Goal: Task Accomplishment & Management: Manage account settings

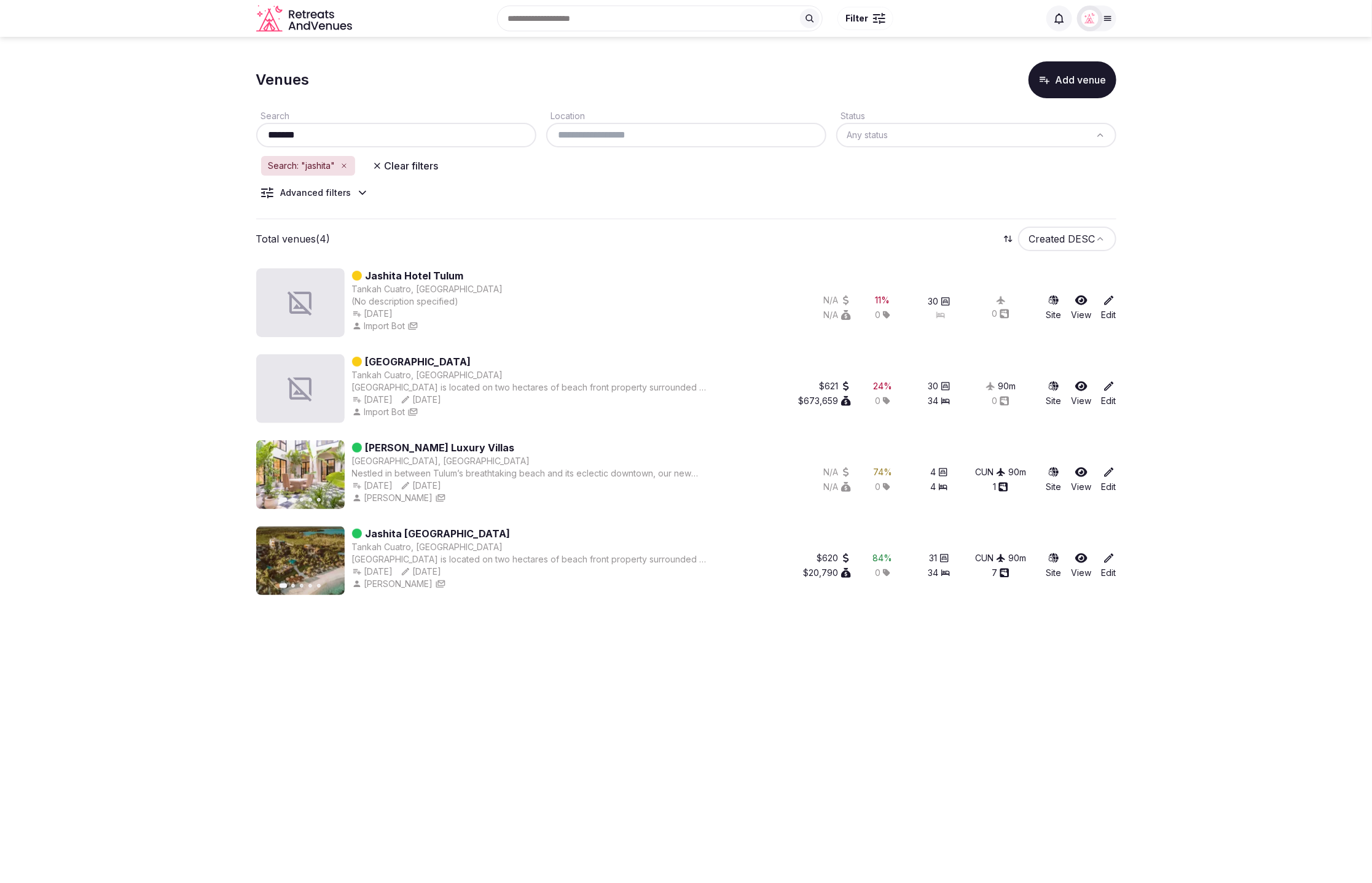
click at [374, 164] on icon "button" at bounding box center [377, 165] width 10 height 10
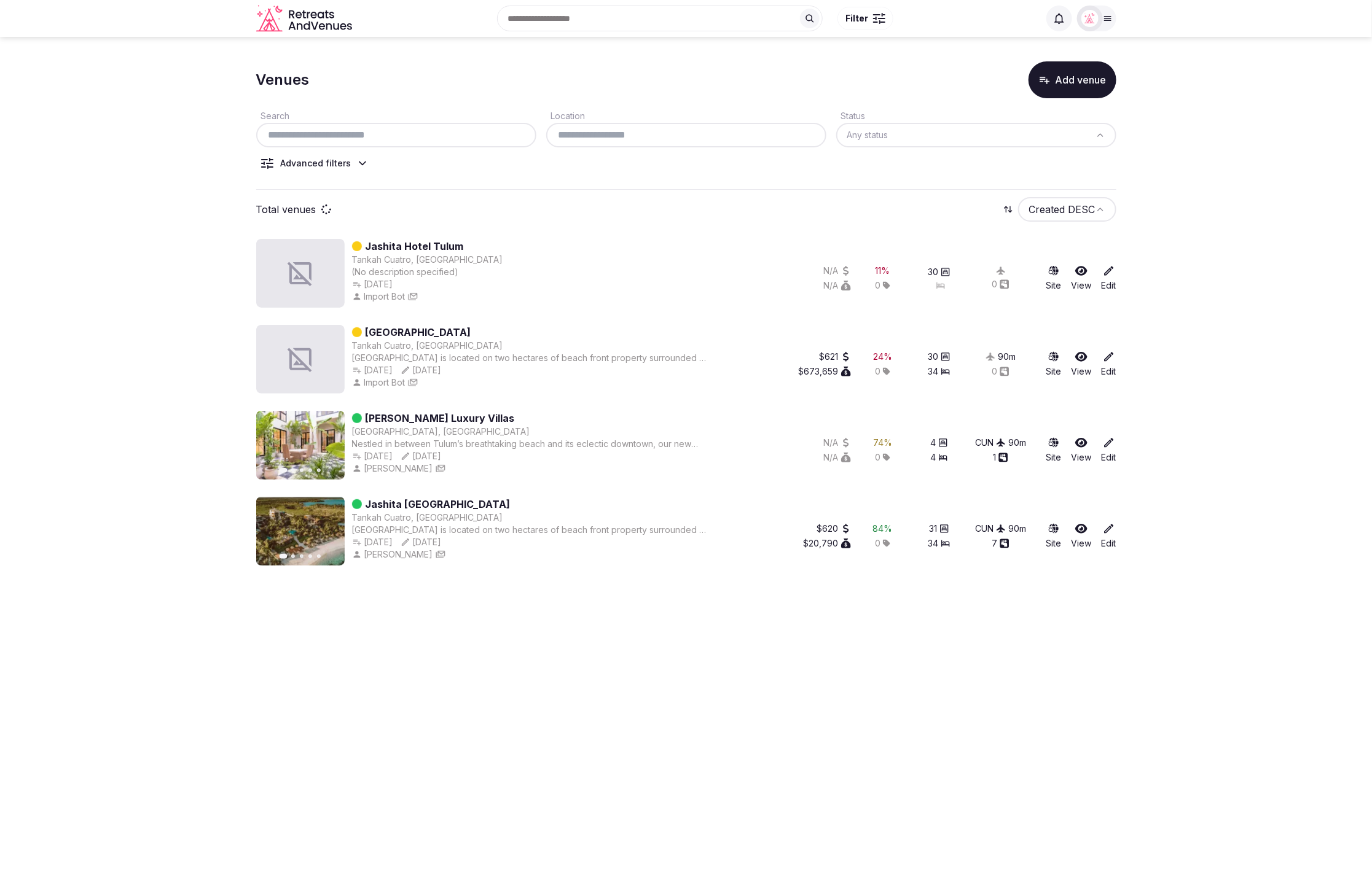
click at [553, 178] on div "Search Location Status Any status Advanced filters" at bounding box center [687, 144] width 860 height 92
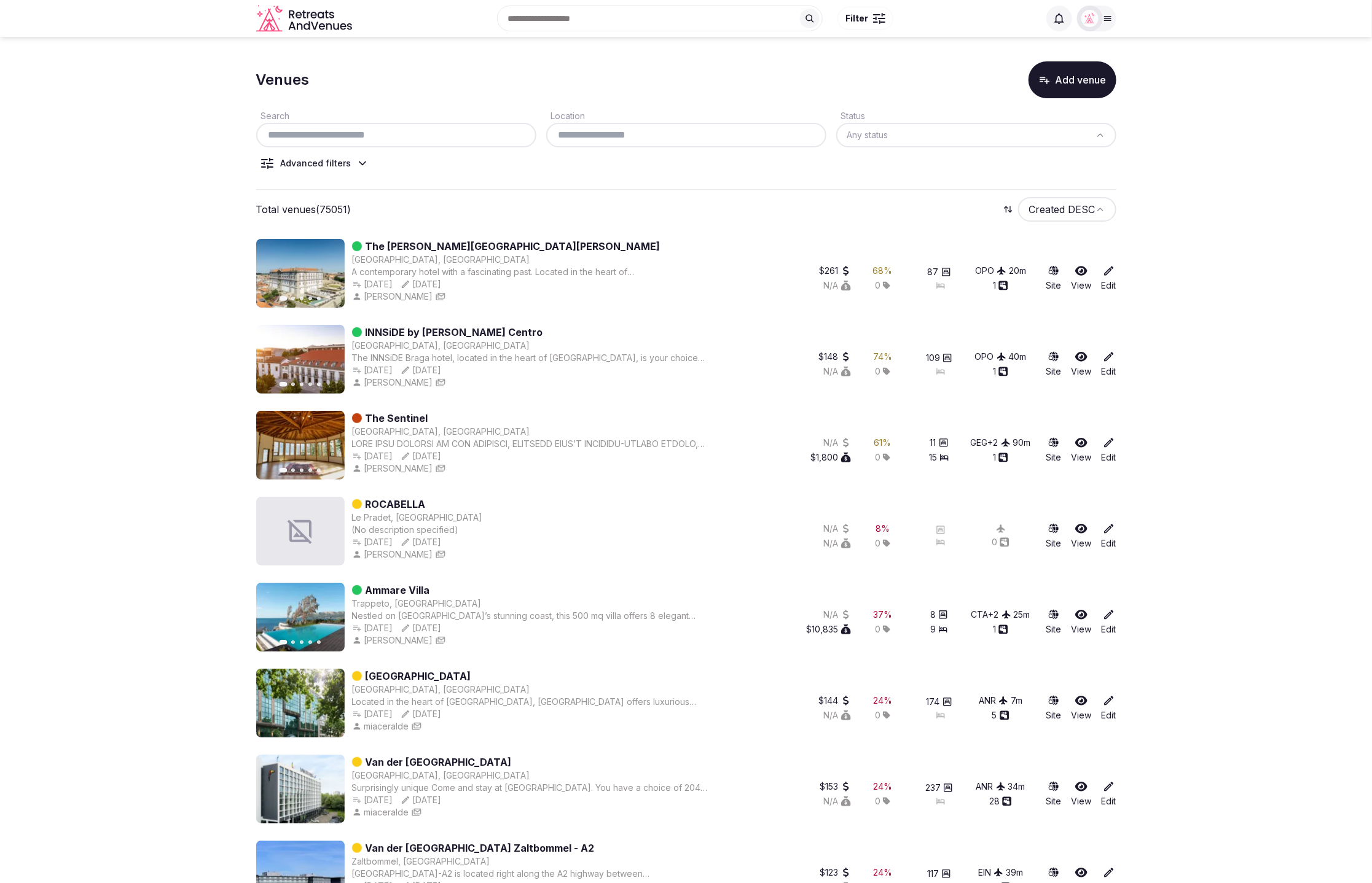
click at [704, 170] on div "Search Location Status Any status Advanced filters" at bounding box center [687, 144] width 860 height 92
click at [1104, 22] on icon at bounding box center [1107, 18] width 10 height 10
click at [1098, 105] on icon at bounding box center [1101, 109] width 10 height 10
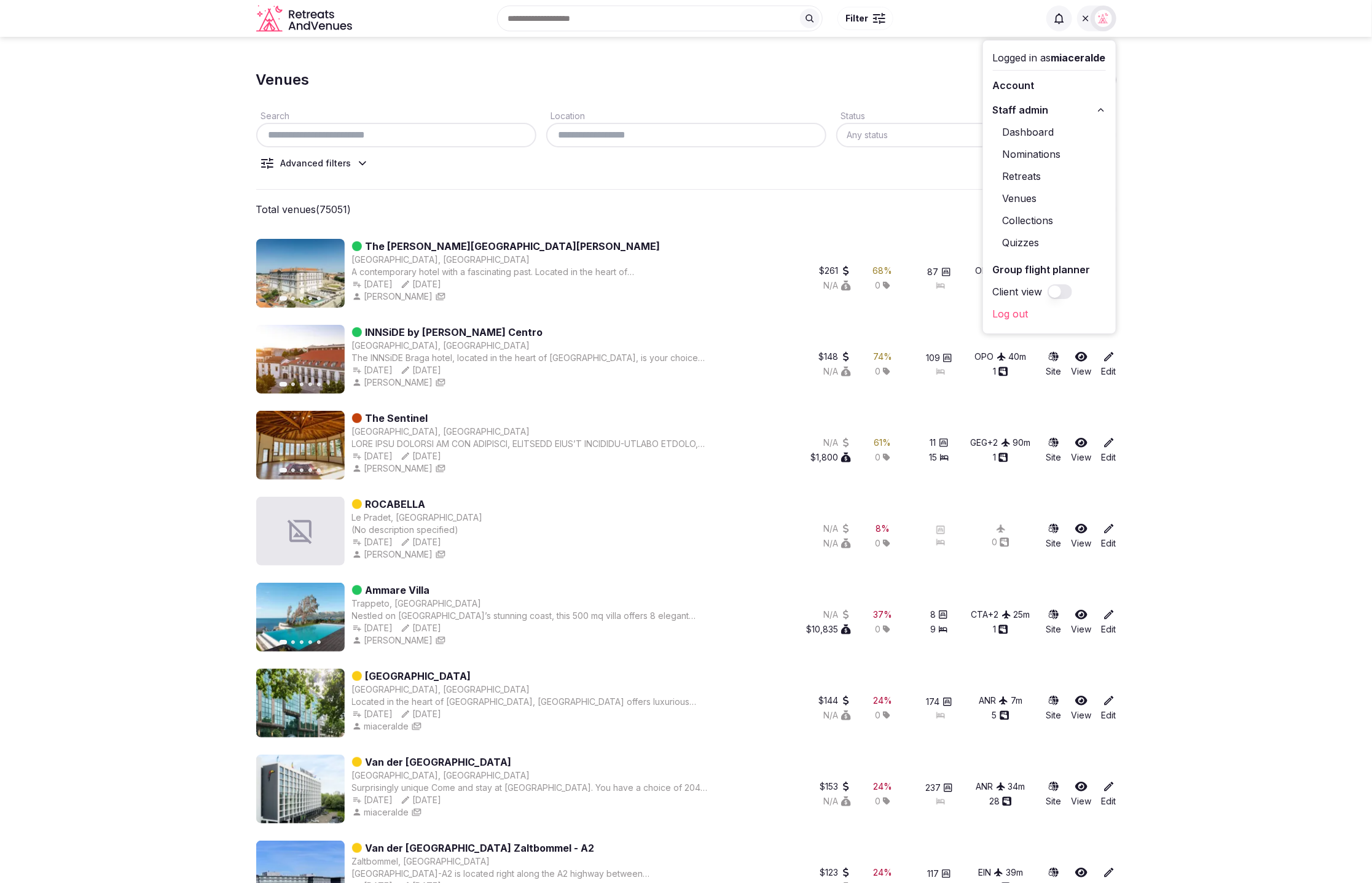
click at [1023, 169] on link "Retreats" at bounding box center [1049, 176] width 113 height 20
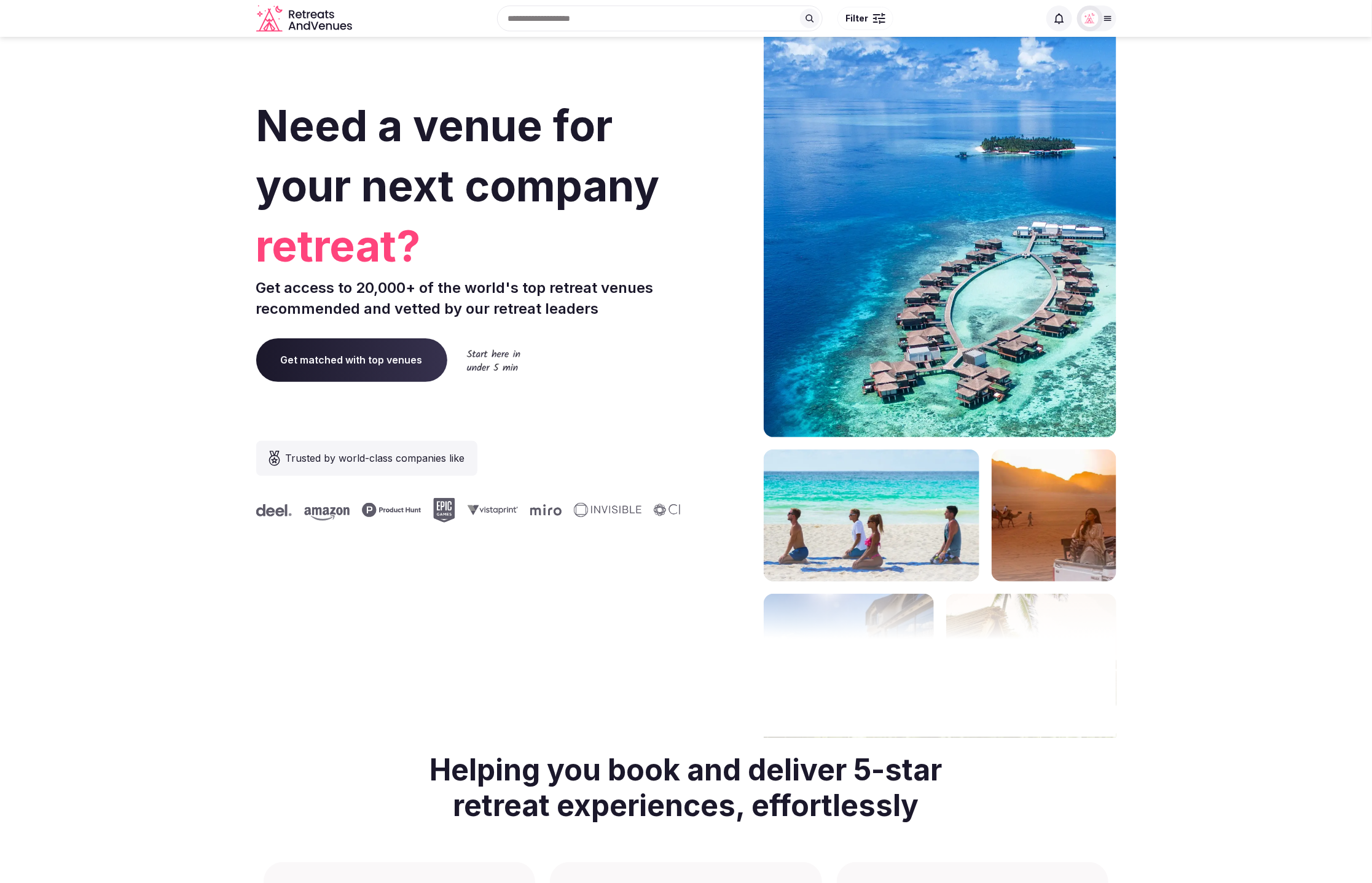
click at [1105, 25] on div at bounding box center [1097, 18] width 39 height 26
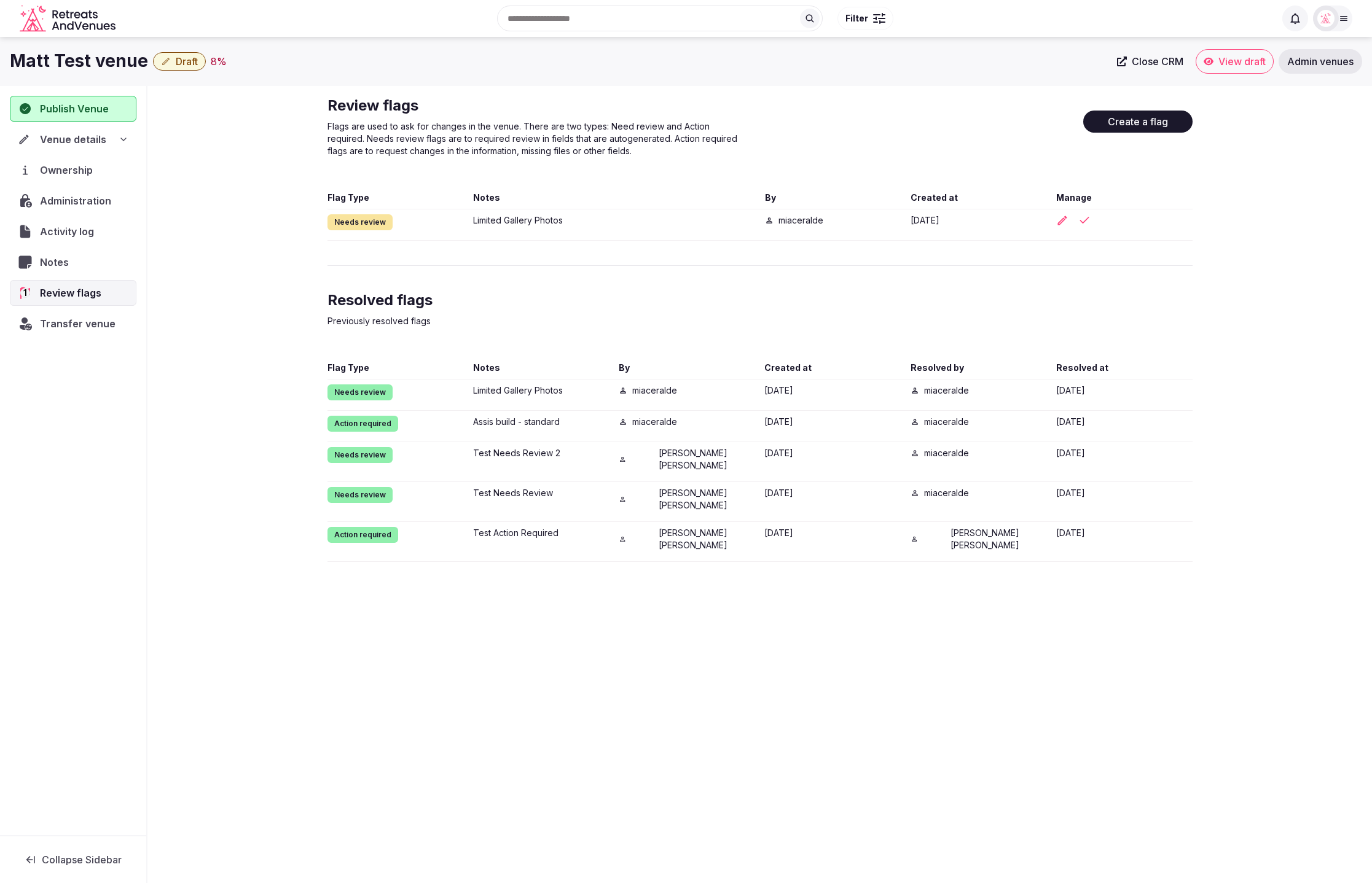
click at [277, 300] on div "Review flags Flags are used to ask for changes in the venue. There are two type…" at bounding box center [760, 329] width 1224 height 486
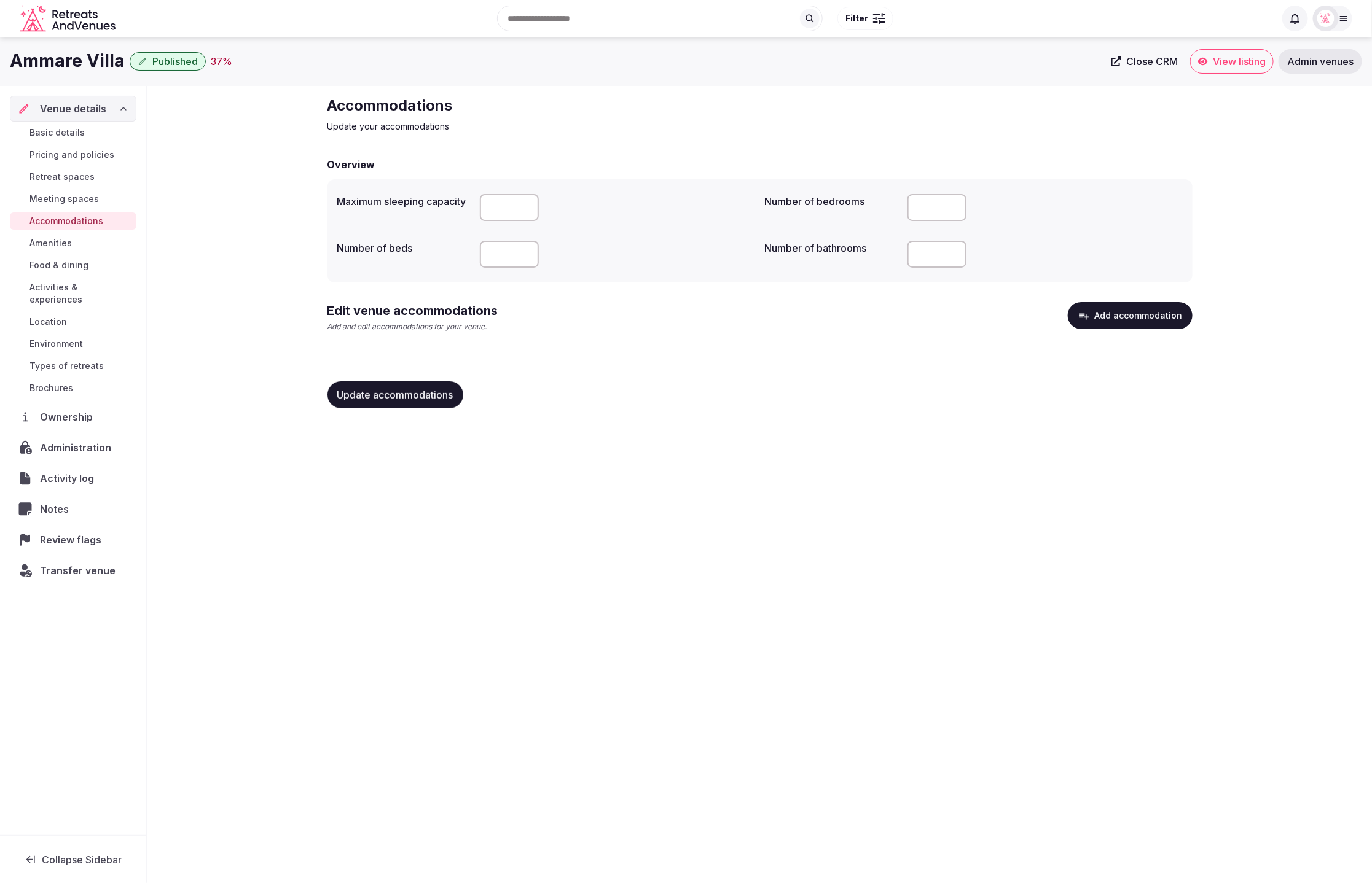
click at [214, 373] on div "Accommodations Update your accommodations Overview Maximum sleeping capacity **…" at bounding box center [760, 257] width 1224 height 342
click at [61, 564] on span "Transfer venue" at bounding box center [77, 571] width 74 height 15
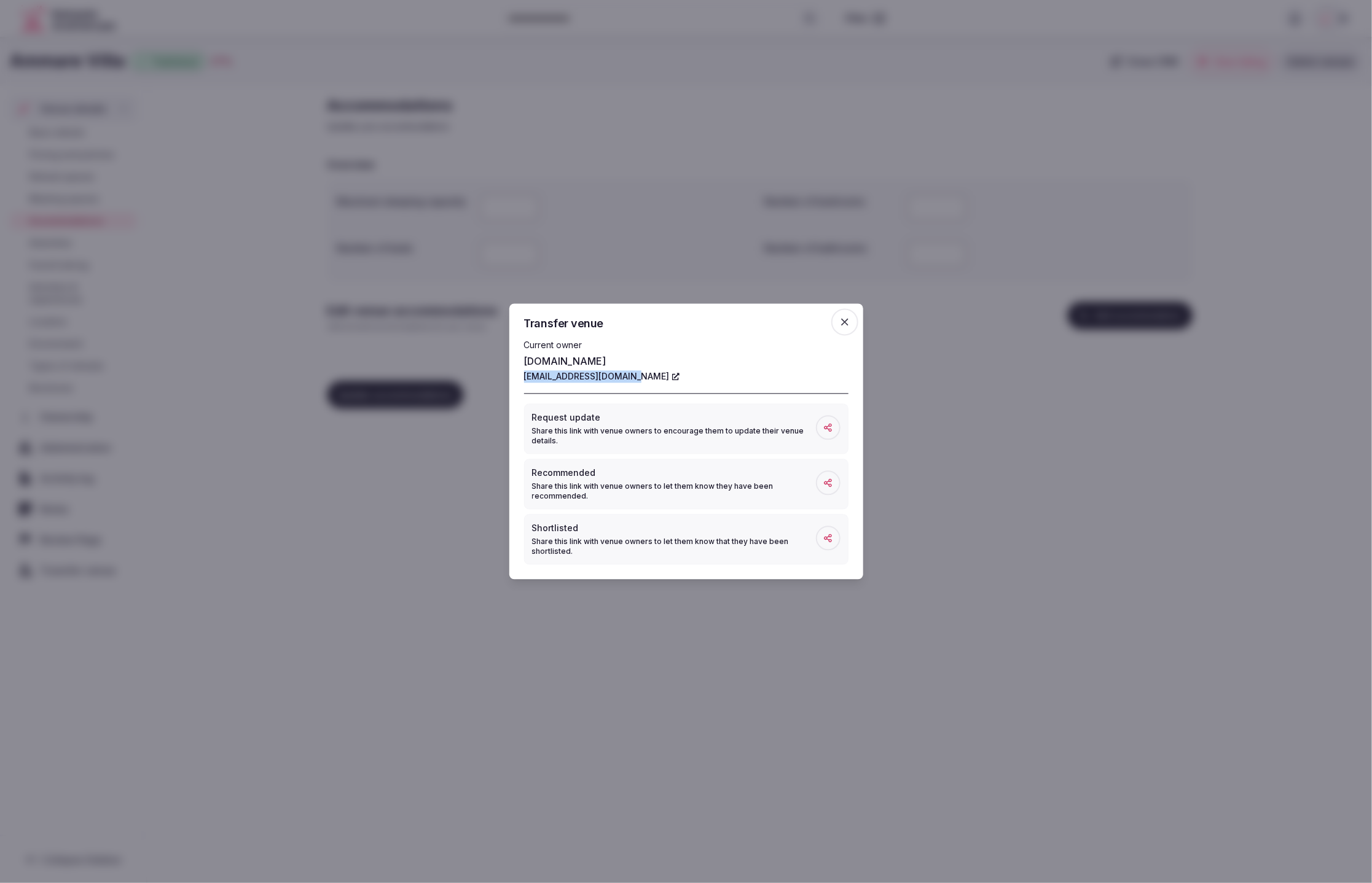
click at [844, 321] on icon "button" at bounding box center [845, 322] width 12 height 12
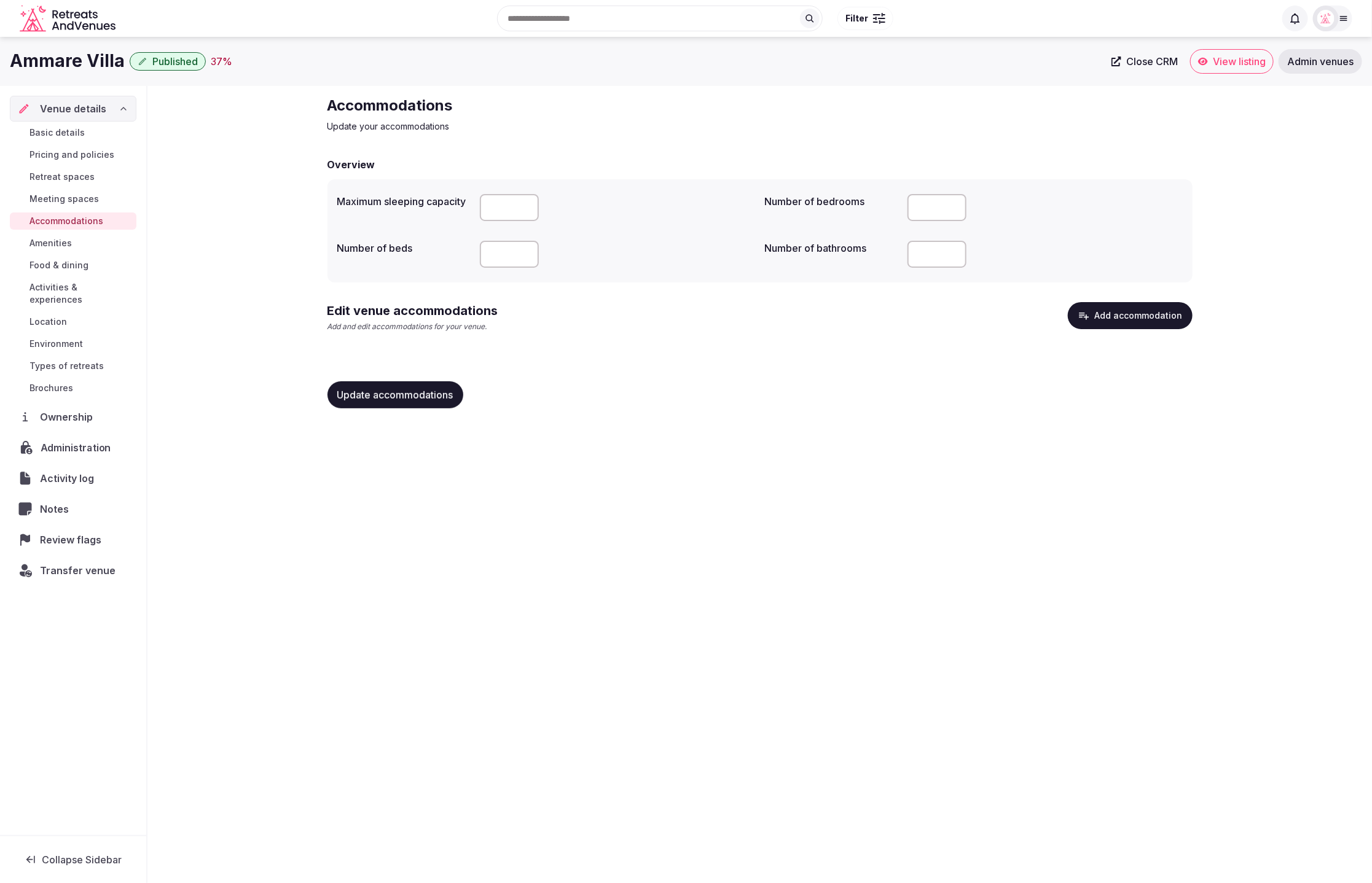
click at [73, 441] on span "Administration" at bounding box center [78, 448] width 75 height 15
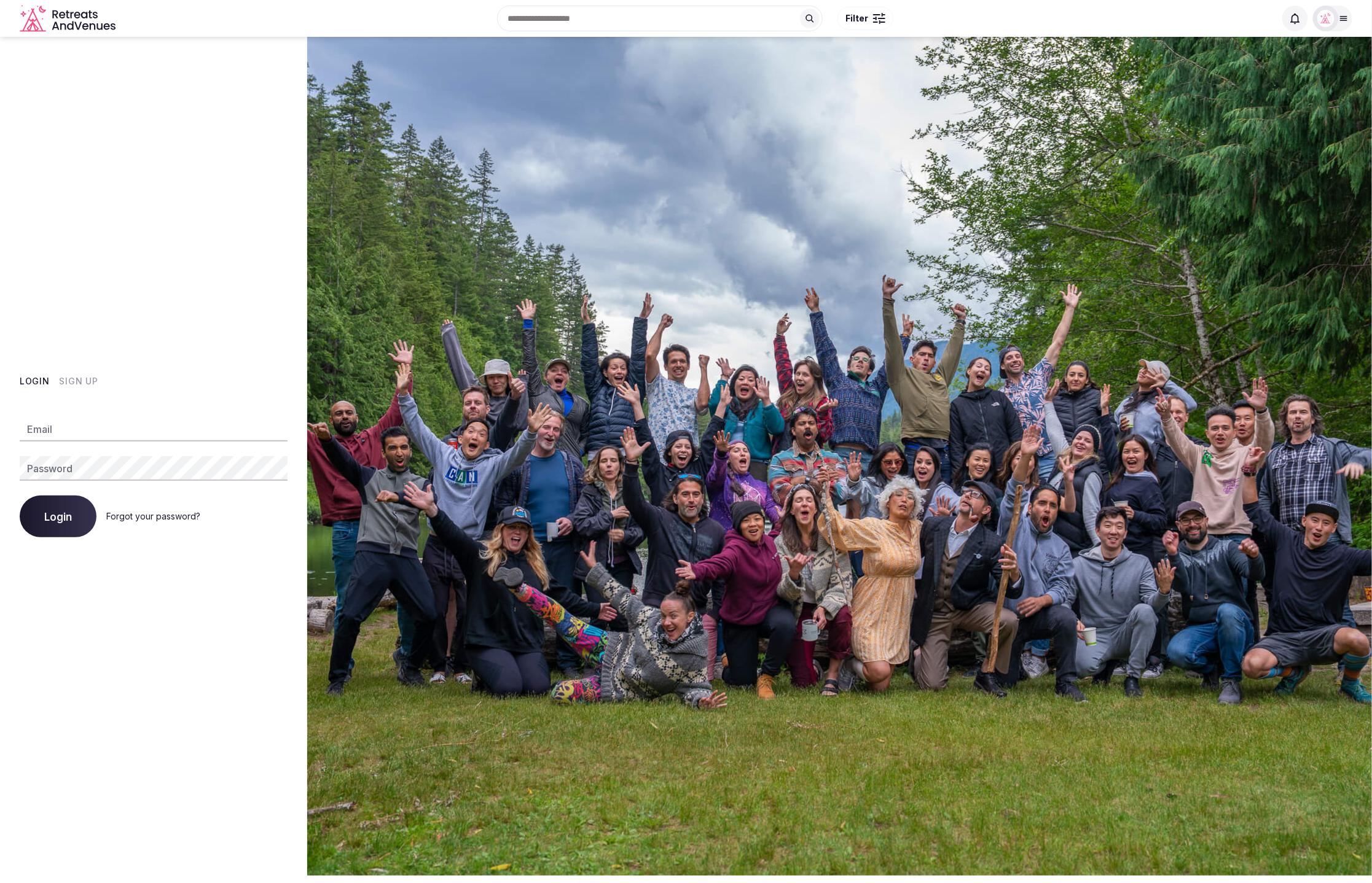
type input "**********"
